Goal: Task Accomplishment & Management: Use online tool/utility

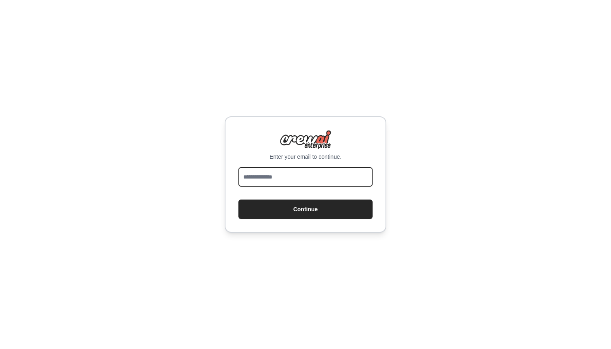
click at [301, 174] on input "email" at bounding box center [305, 176] width 134 height 19
type input "**********"
click at [340, 186] on input "email" at bounding box center [305, 176] width 134 height 19
type input "**********"
click at [306, 209] on button "Continue" at bounding box center [305, 209] width 134 height 19
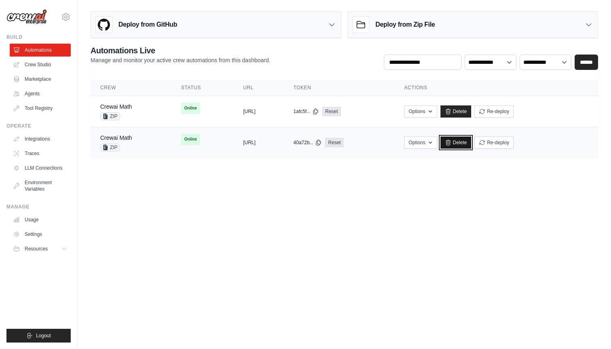
click at [472, 145] on link "Delete" at bounding box center [456, 143] width 31 height 12
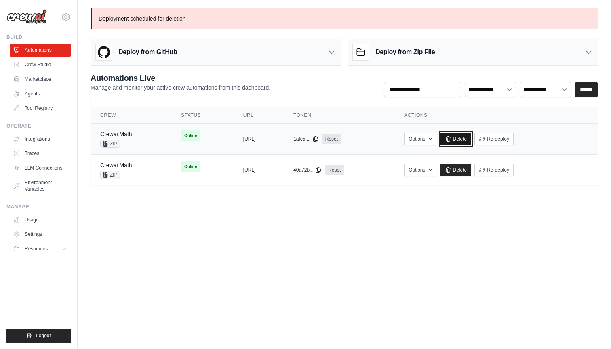
click at [472, 137] on link "Delete" at bounding box center [456, 139] width 31 height 12
click at [67, 19] on icon at bounding box center [66, 17] width 10 height 10
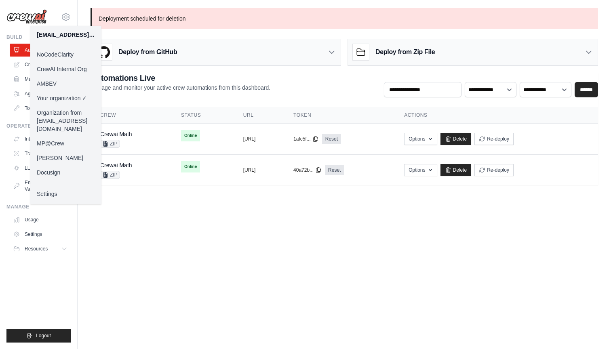
click at [53, 139] on link "MP@Crew" at bounding box center [65, 143] width 71 height 15
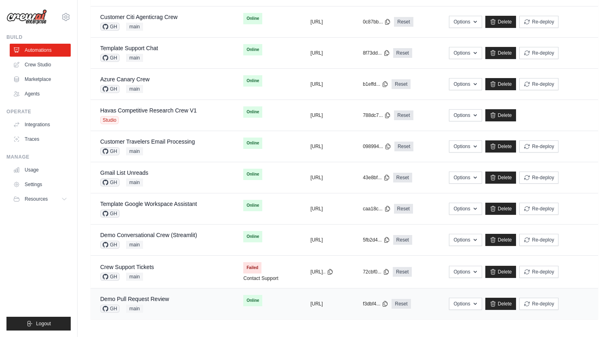
scroll to position [397, 0]
click at [142, 295] on link "Demo Pull Request Review" at bounding box center [134, 298] width 69 height 6
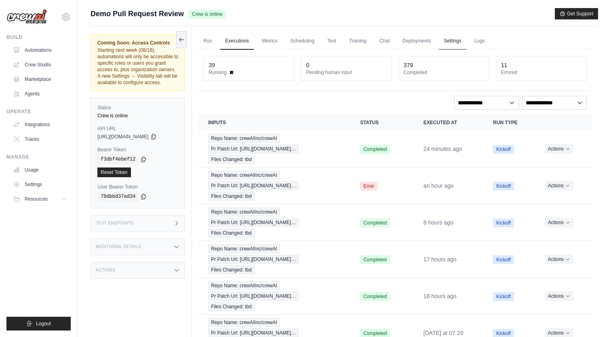
click at [449, 41] on link "Settings" at bounding box center [452, 41] width 27 height 17
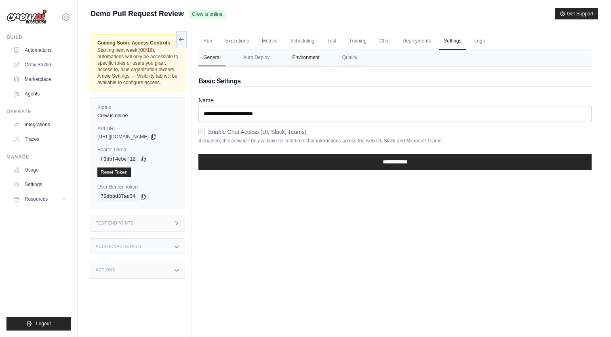
click at [312, 57] on button "Environment" at bounding box center [305, 57] width 37 height 17
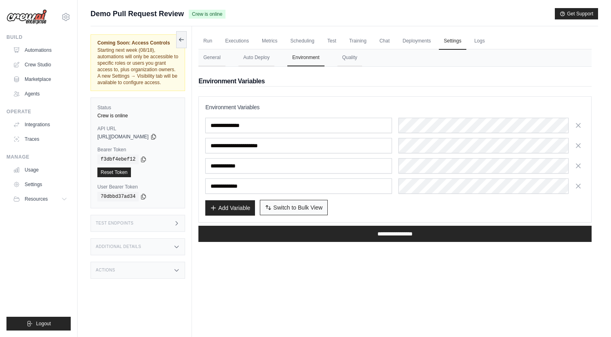
click at [304, 211] on button "Switch to Bulk View Switch to Table View" at bounding box center [294, 207] width 68 height 15
type textarea "**********"
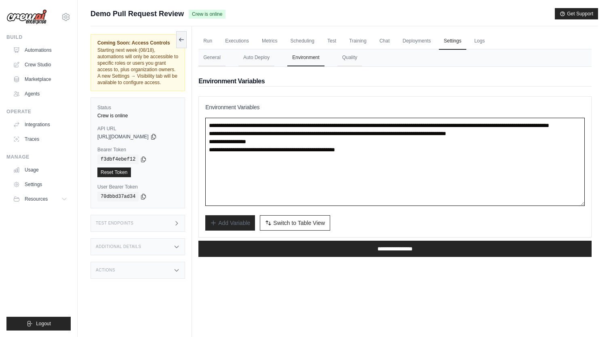
click at [307, 146] on textarea "**********" at bounding box center [395, 162] width 380 height 88
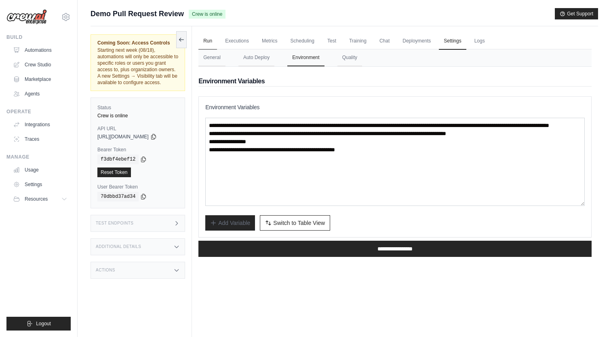
click at [211, 39] on link "Run" at bounding box center [207, 41] width 19 height 17
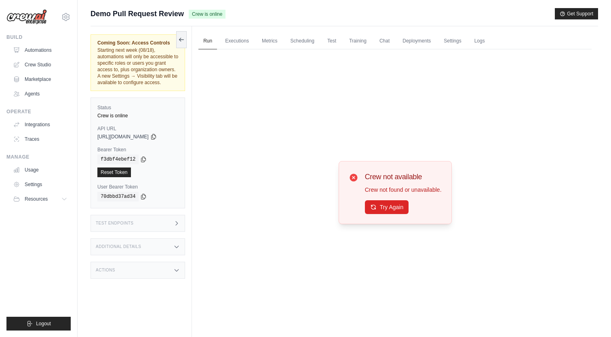
click at [177, 228] on div "Test Endpoints" at bounding box center [138, 223] width 95 height 17
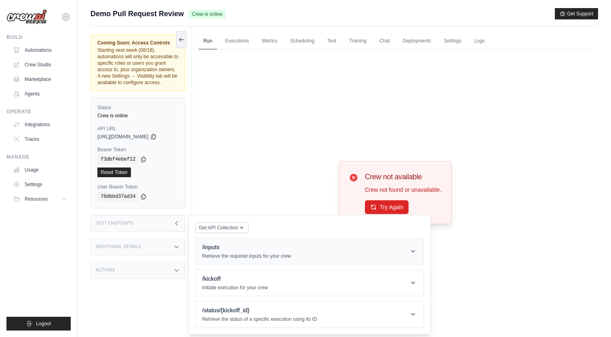
click at [254, 252] on div "/inputs Retrieve the required inputs for your crew" at bounding box center [246, 251] width 89 height 16
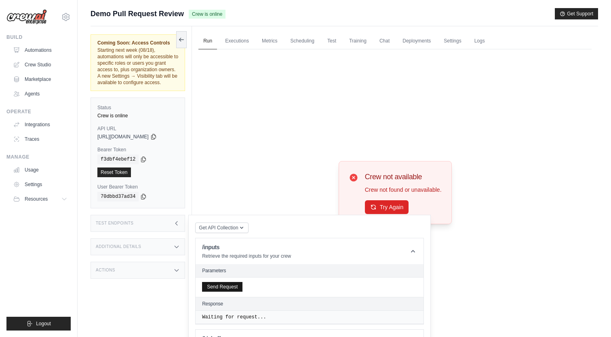
click at [241, 285] on button "Send Request" at bounding box center [222, 287] width 40 height 10
click at [454, 44] on link "Settings" at bounding box center [452, 41] width 27 height 17
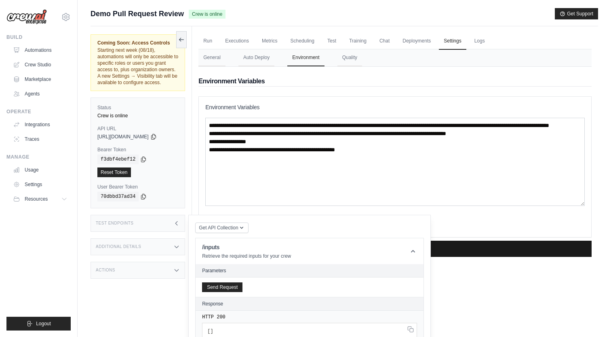
click at [479, 253] on input "**********" at bounding box center [394, 249] width 393 height 16
click at [469, 286] on div "Run Executions Metrics Scheduling Test Training Chat Deployments Settings Logs …" at bounding box center [395, 194] width 406 height 337
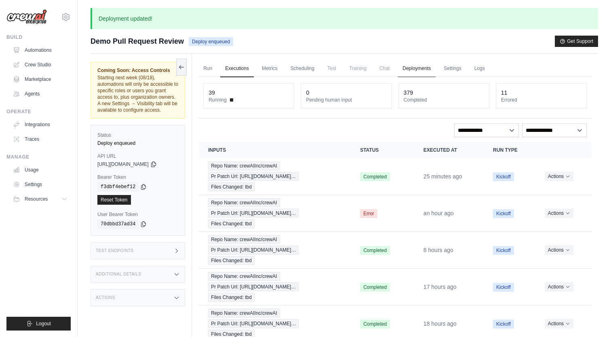
click at [426, 70] on link "Deployments" at bounding box center [417, 68] width 38 height 17
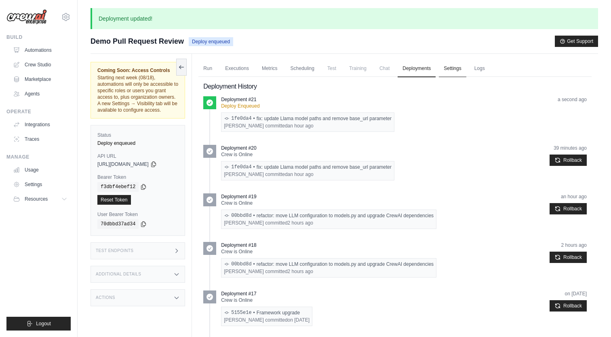
click at [449, 73] on link "Settings" at bounding box center [452, 68] width 27 height 17
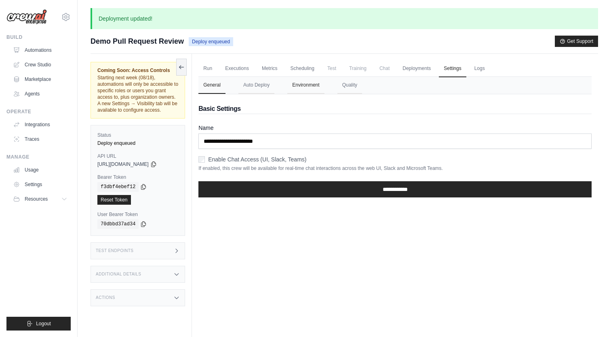
click at [312, 81] on button "Environment" at bounding box center [305, 85] width 37 height 17
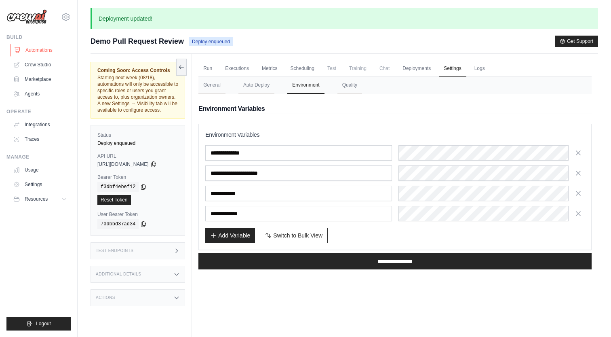
click at [32, 50] on link "Automations" at bounding box center [41, 50] width 61 height 13
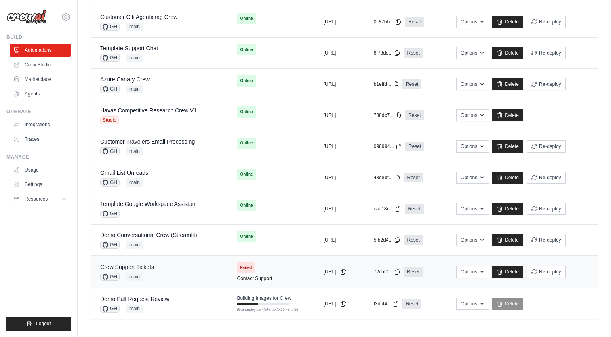
scroll to position [370, 0]
click at [164, 300] on link "Demo Pull Request Review" at bounding box center [134, 298] width 69 height 6
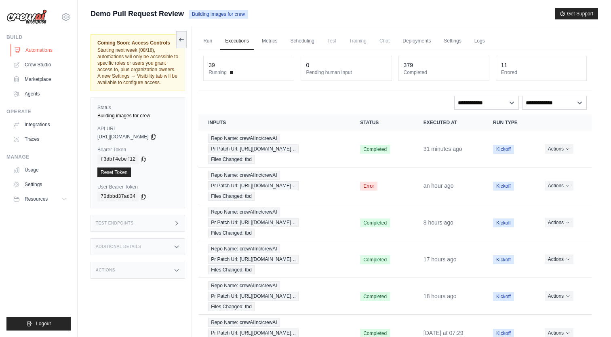
click at [31, 46] on link "Automations" at bounding box center [41, 50] width 61 height 13
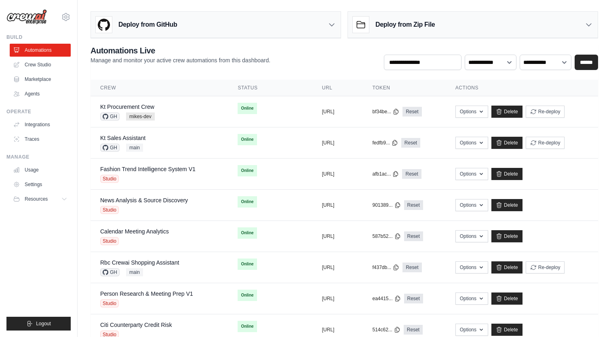
click at [66, 22] on div "gui@crewai.com NoCodeClarity CrewAI Internal Org AMBEV Your organization Organi…" at bounding box center [38, 13] width 64 height 26
click at [66, 16] on icon at bounding box center [66, 17] width 2 height 2
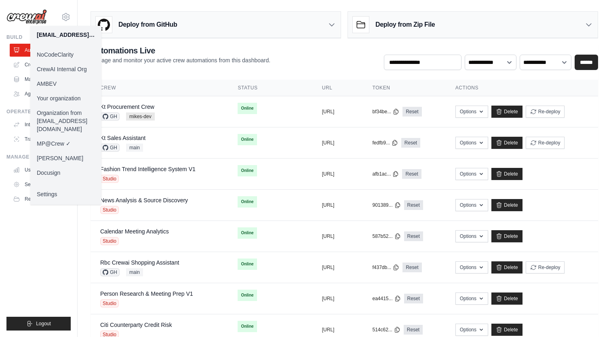
click at [76, 98] on link "Your organization" at bounding box center [65, 98] width 71 height 15
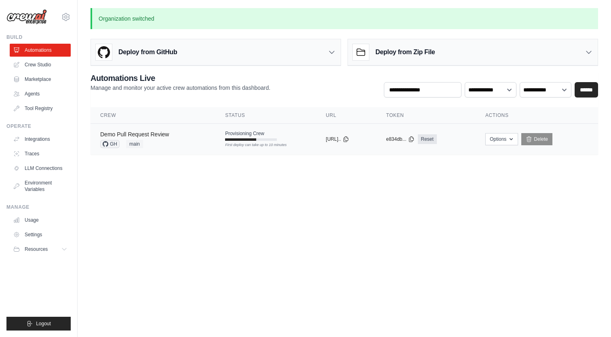
click at [124, 133] on link "Demo Pull Request Review" at bounding box center [134, 134] width 69 height 6
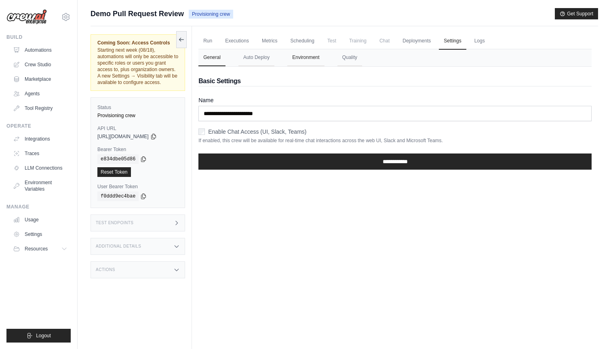
click at [303, 64] on button "Environment" at bounding box center [305, 57] width 37 height 17
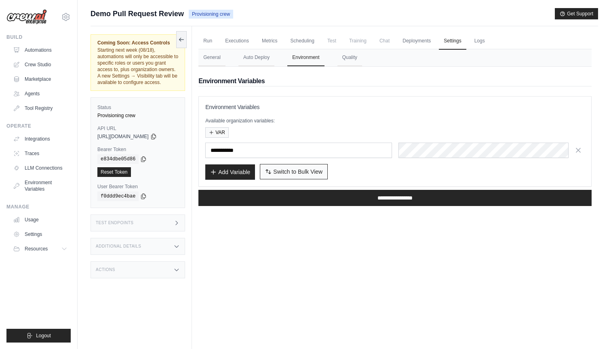
click at [301, 169] on span "Switch to Bulk View" at bounding box center [297, 172] width 49 height 8
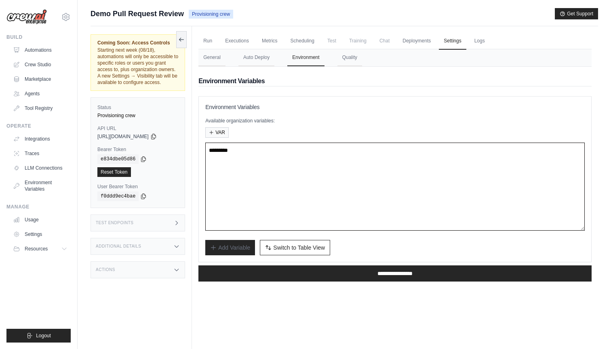
click at [254, 178] on textarea at bounding box center [395, 187] width 380 height 88
paste textarea "**********"
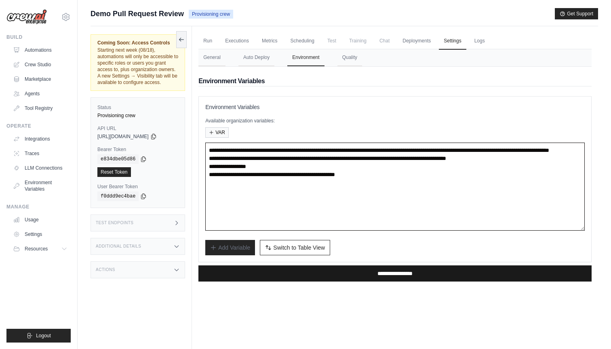
type textarea "**********"
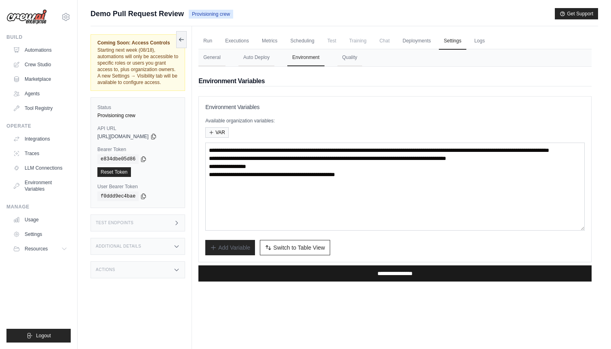
click at [366, 272] on input "**********" at bounding box center [394, 274] width 393 height 16
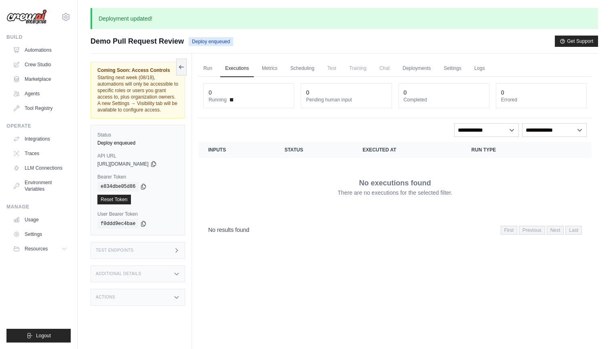
click at [177, 252] on icon at bounding box center [176, 250] width 6 height 6
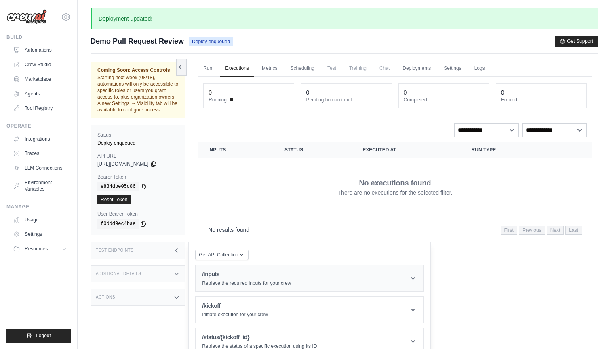
click at [218, 282] on p "Retrieve the required inputs for your crew" at bounding box center [246, 283] width 89 height 6
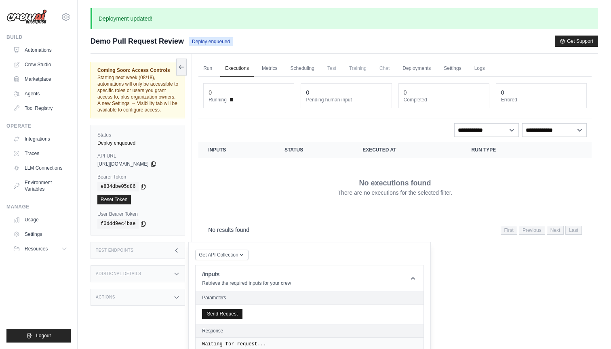
click at [225, 314] on button "Send Request" at bounding box center [222, 314] width 40 height 10
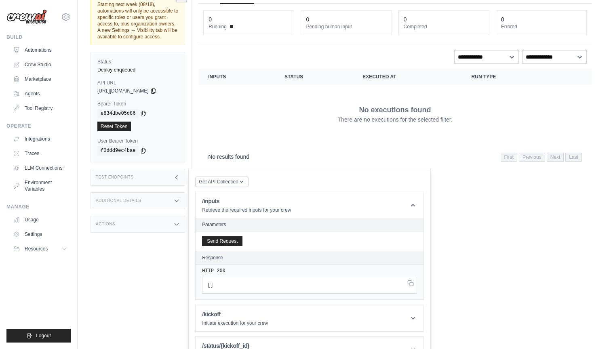
scroll to position [73, 0]
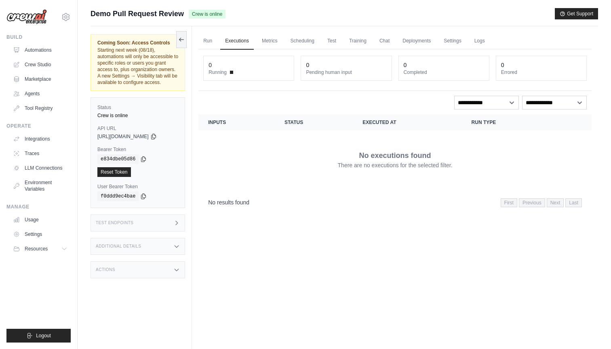
click at [175, 221] on icon at bounding box center [176, 223] width 6 height 6
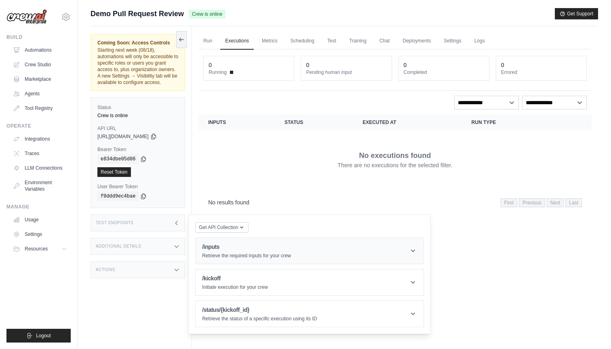
click at [235, 249] on h1 "/inputs" at bounding box center [246, 247] width 89 height 8
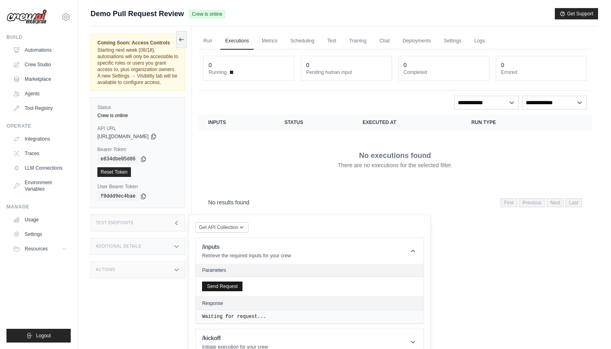
click at [226, 290] on button "Send Request" at bounding box center [222, 287] width 40 height 10
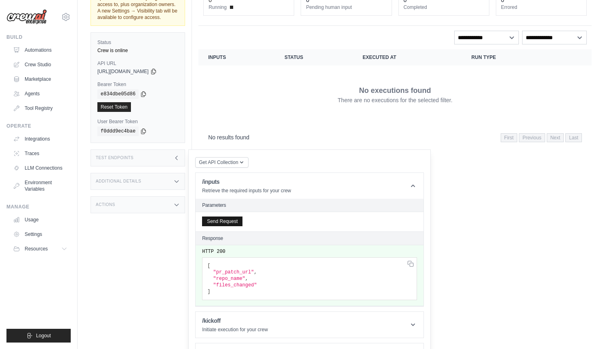
scroll to position [85, 0]
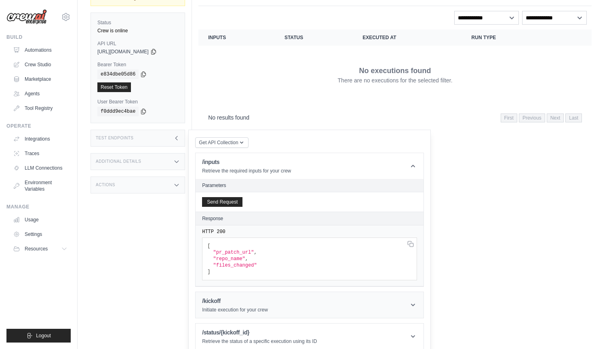
click at [277, 304] on header "/kickoff Initiate execution for your crew" at bounding box center [310, 305] width 228 height 26
click at [232, 203] on button "Send Request" at bounding box center [222, 202] width 40 height 10
click at [38, 49] on link "Automations" at bounding box center [41, 50] width 61 height 13
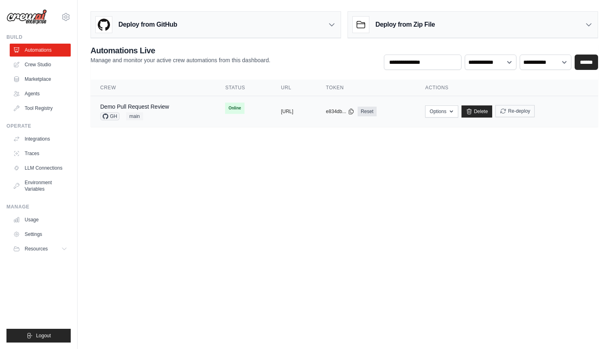
click at [535, 116] on button "Re-deploy" at bounding box center [515, 111] width 39 height 12
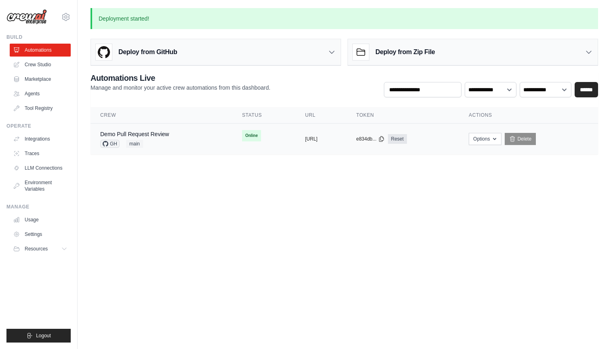
click at [159, 138] on div "Demo Pull Request Review GH main" at bounding box center [134, 139] width 69 height 18
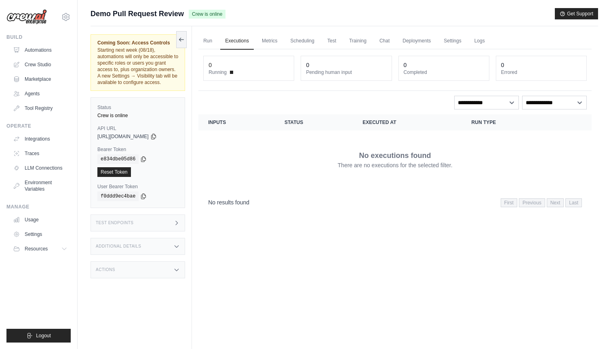
click at [176, 224] on icon at bounding box center [176, 223] width 6 height 6
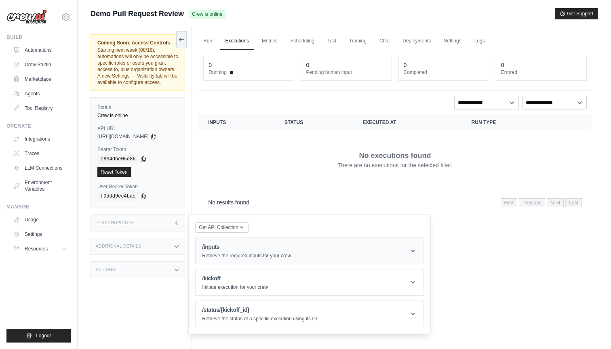
click at [256, 250] on h1 "/inputs" at bounding box center [246, 247] width 89 height 8
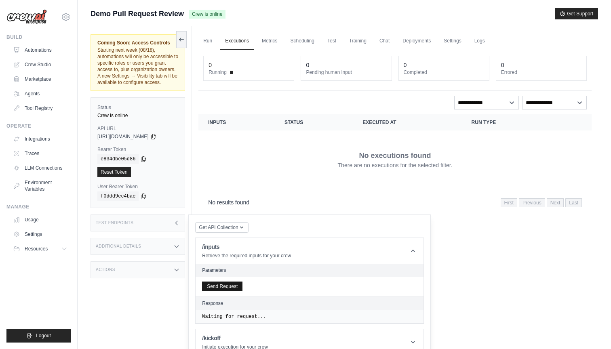
click at [228, 287] on button "Send Request" at bounding box center [222, 287] width 40 height 10
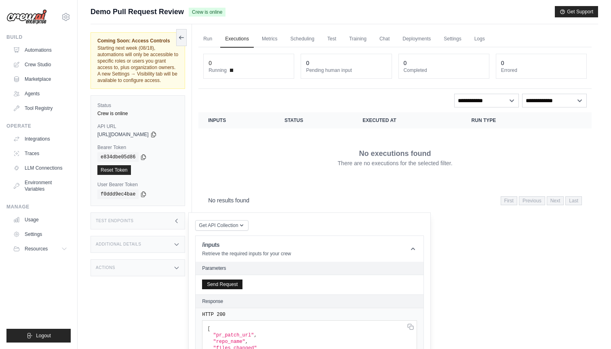
click at [229, 285] on button "Send Request" at bounding box center [222, 285] width 40 height 10
click at [222, 285] on button "Send Request" at bounding box center [222, 285] width 40 height 10
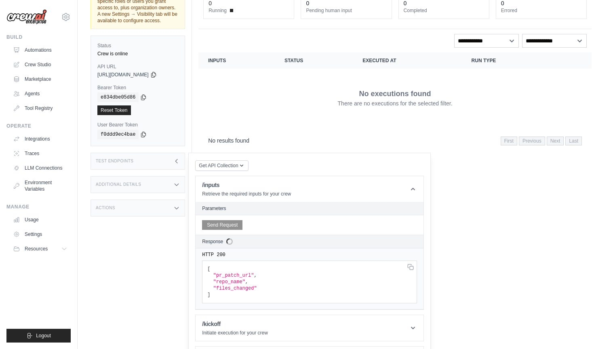
scroll to position [61, 0]
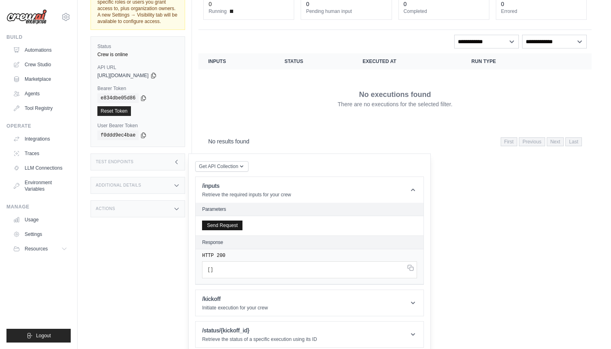
click at [222, 223] on button "Send Request" at bounding box center [222, 226] width 40 height 10
click at [220, 230] on button "Send Request" at bounding box center [222, 226] width 40 height 10
click at [215, 230] on button "Send Request" at bounding box center [222, 226] width 40 height 10
click at [156, 78] on icon at bounding box center [153, 75] width 4 height 5
click at [143, 98] on icon at bounding box center [143, 97] width 4 height 5
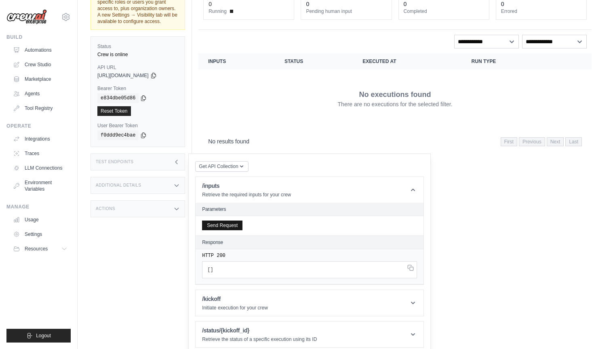
click at [230, 226] on button "Send Request" at bounding box center [222, 226] width 40 height 10
click at [218, 226] on button "Send Request" at bounding box center [222, 226] width 40 height 10
click at [206, 222] on button "Send Request" at bounding box center [222, 226] width 40 height 10
click at [224, 227] on button "Send Request" at bounding box center [222, 226] width 40 height 10
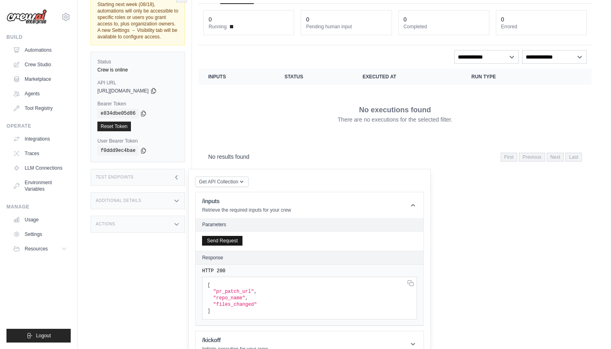
scroll to position [46, 0]
click at [224, 240] on button "Send Request" at bounding box center [222, 240] width 40 height 10
click at [257, 124] on div "No executions found There are no executions for the selected filter." at bounding box center [395, 113] width 374 height 45
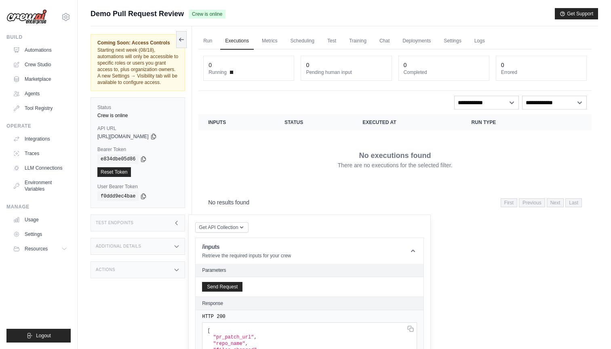
scroll to position [0, 0]
click at [44, 47] on link "Automations" at bounding box center [41, 50] width 61 height 13
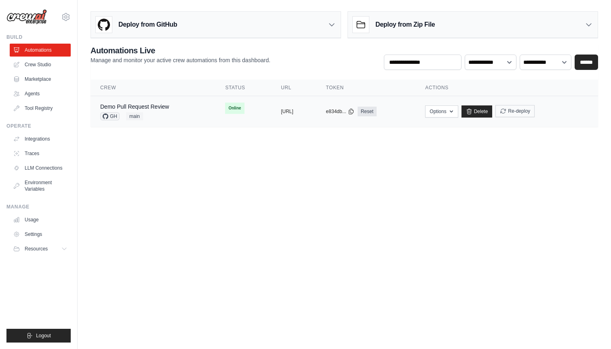
click at [535, 116] on button "Re-deploy" at bounding box center [515, 111] width 39 height 12
